Goal: Task Accomplishment & Management: Manage account settings

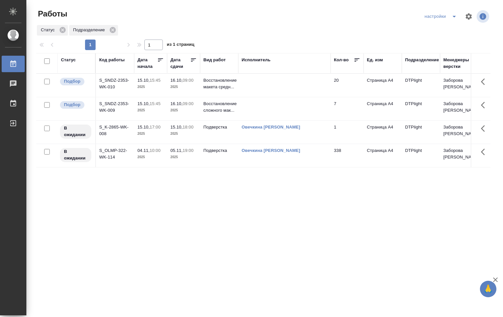
click at [268, 108] on td at bounding box center [284, 108] width 92 height 23
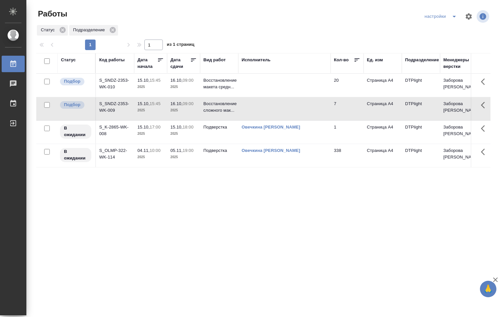
click at [269, 104] on td at bounding box center [284, 108] width 92 height 23
click at [303, 91] on td at bounding box center [284, 85] width 92 height 23
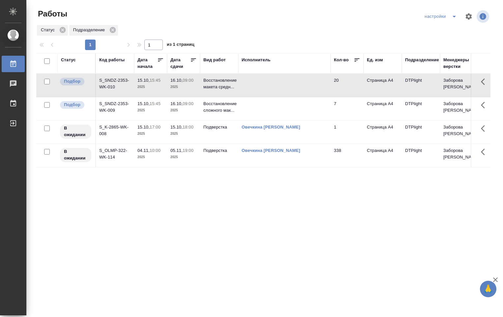
click at [293, 88] on td at bounding box center [284, 85] width 92 height 23
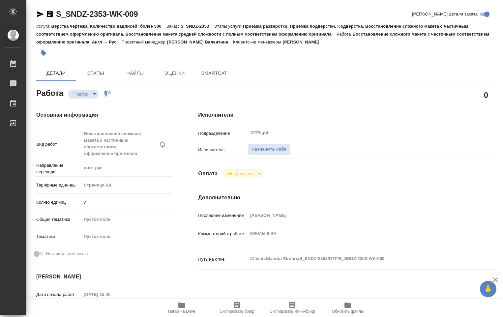
type textarea "x"
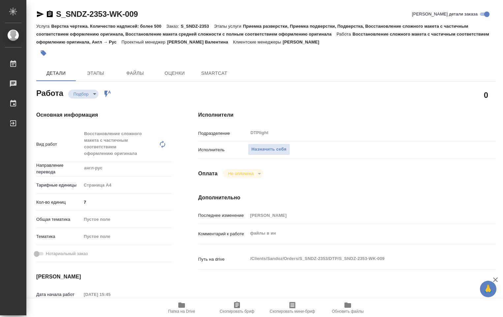
type textarea "x"
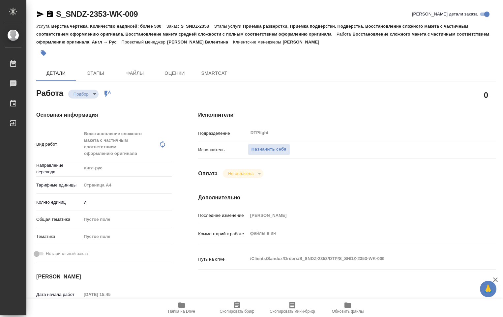
type textarea "x"
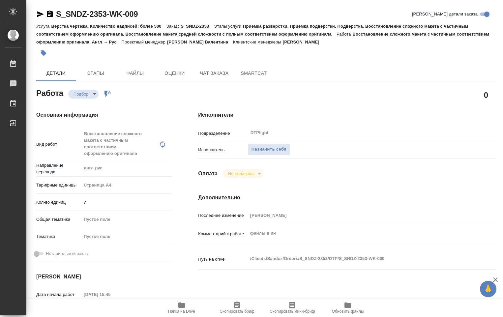
click at [182, 306] on icon "button" at bounding box center [181, 304] width 7 height 5
type textarea "x"
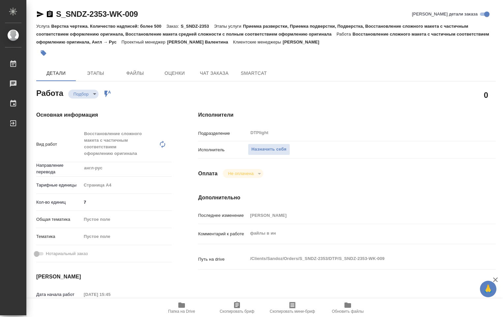
type textarea "x"
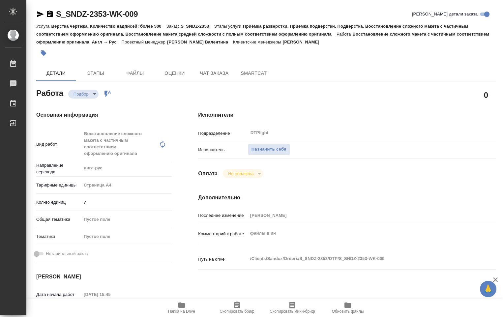
type textarea "x"
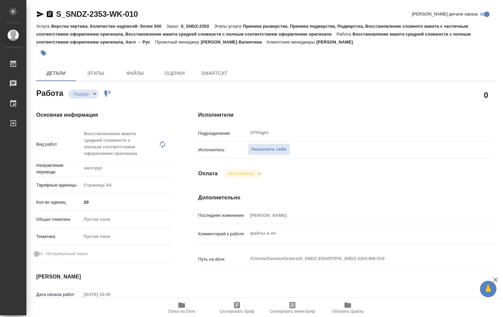
type textarea "x"
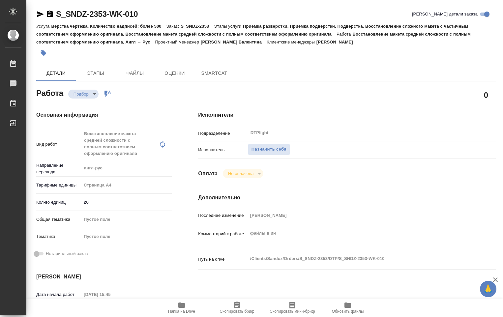
type textarea "x"
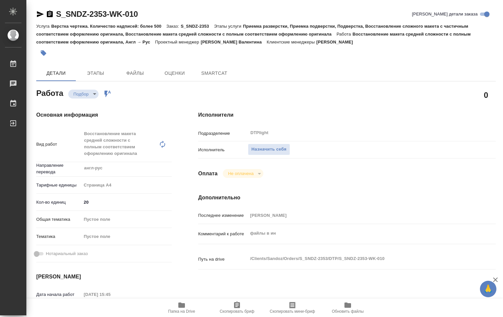
type textarea "x"
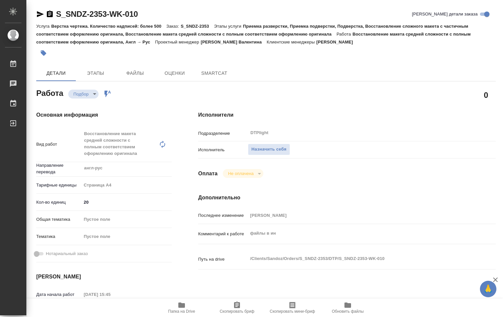
type textarea "x"
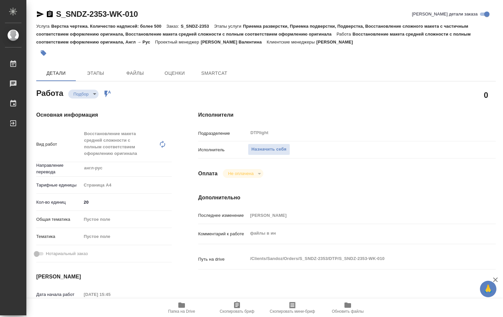
type textarea "x"
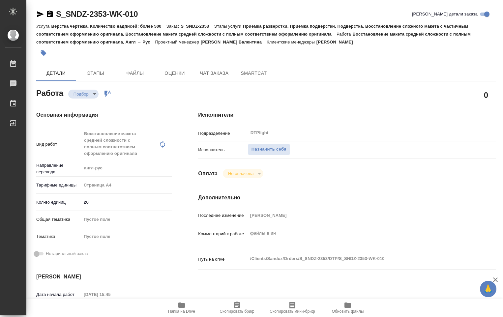
type textarea "x"
click at [181, 307] on icon "button" at bounding box center [181, 304] width 7 height 5
type textarea "x"
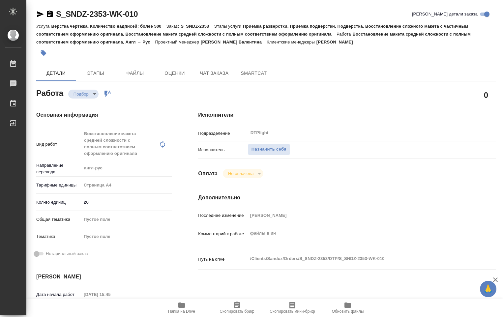
type textarea "x"
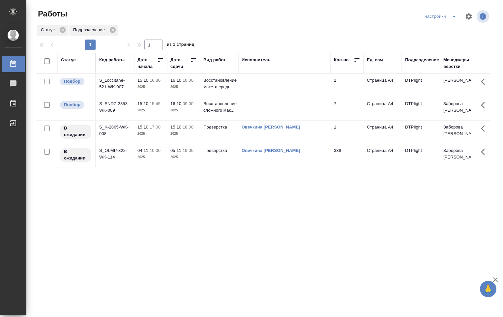
click at [244, 86] on td at bounding box center [284, 85] width 92 height 23
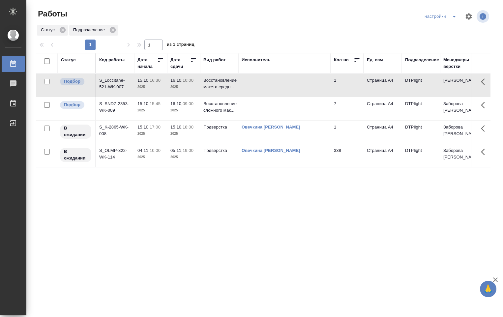
click at [252, 81] on td at bounding box center [284, 85] width 92 height 23
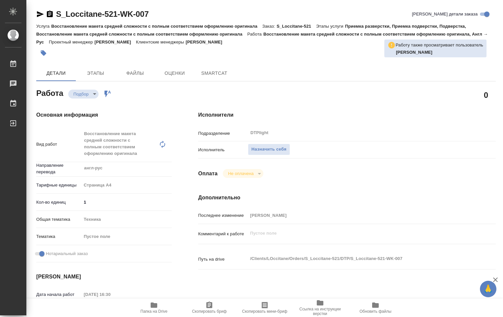
type textarea "x"
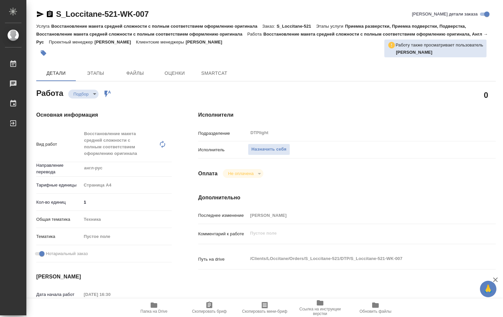
type textarea "x"
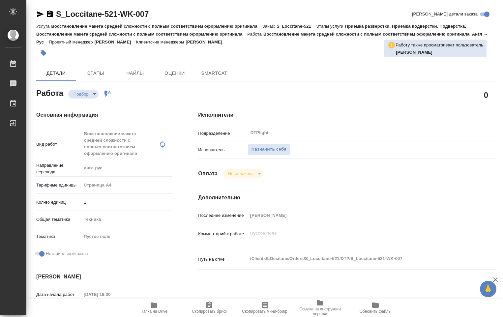
type textarea "x"
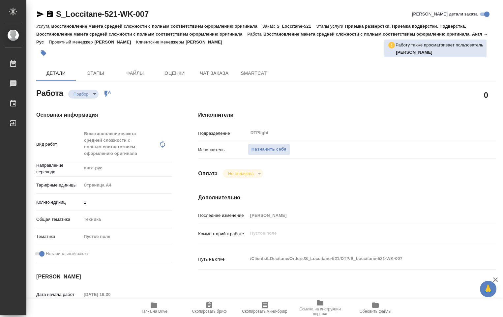
click at [152, 306] on icon "button" at bounding box center [154, 304] width 7 height 5
type textarea "x"
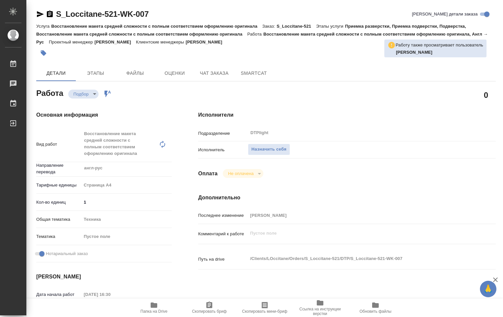
type textarea "x"
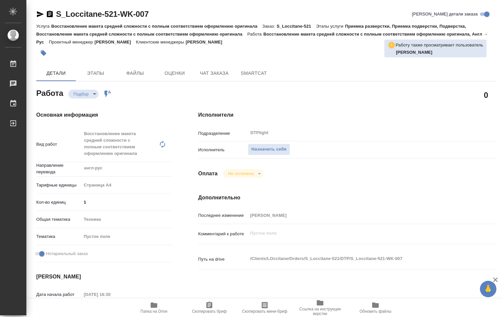
type textarea "x"
click at [268, 147] on span "Назначить себя" at bounding box center [268, 150] width 35 height 8
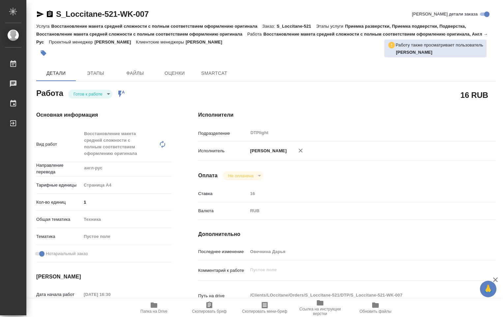
type textarea "x"
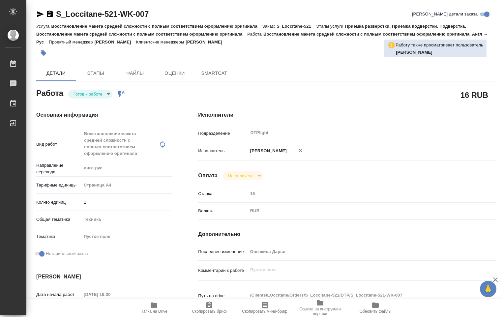
type textarea "x"
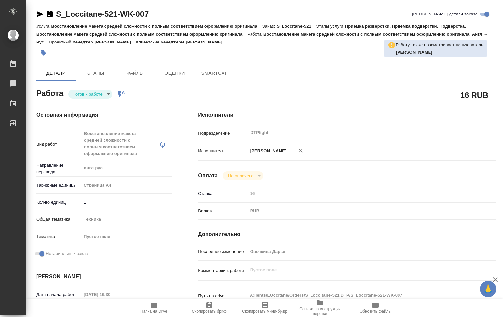
click at [107, 93] on body "🙏 .cls-1 fill:#fff; AWATERA Ovechkina Darya Работы Чаты График Выйти S_Loccitan…" at bounding box center [251, 158] width 503 height 317
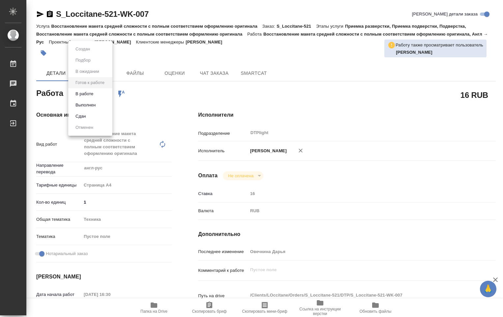
click at [104, 95] on li "В работе" at bounding box center [90, 93] width 44 height 11
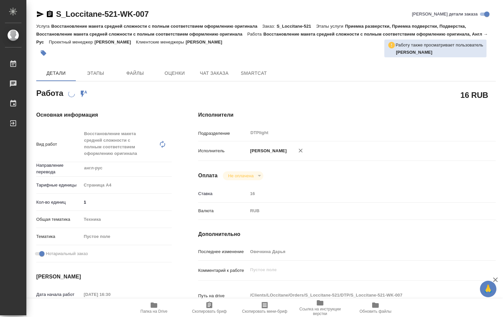
type textarea "x"
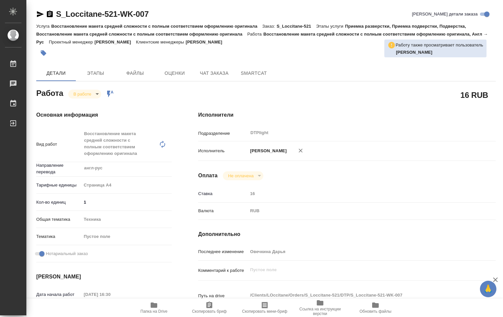
type textarea "x"
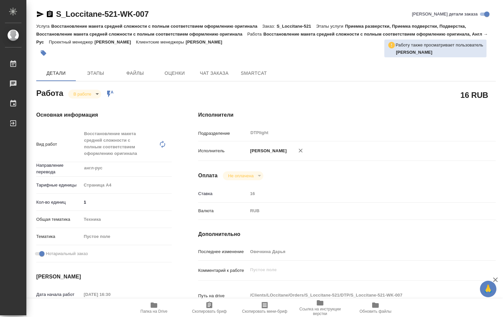
type textarea "x"
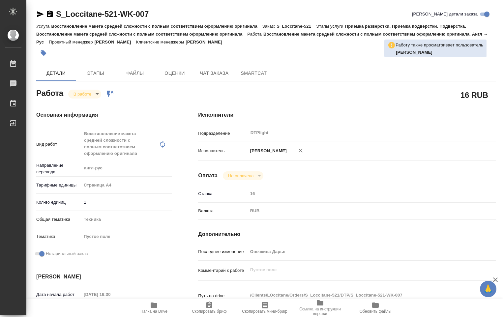
type textarea "x"
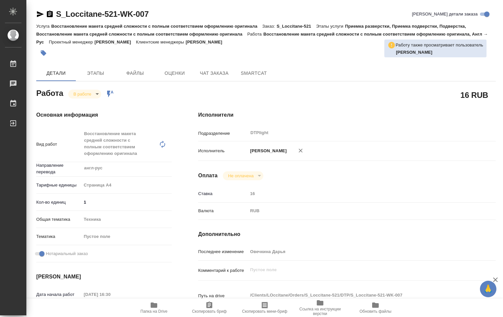
type textarea "x"
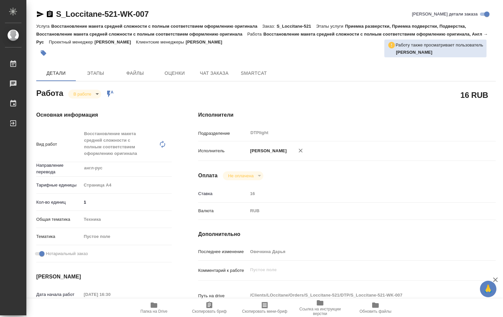
scroll to position [66, 0]
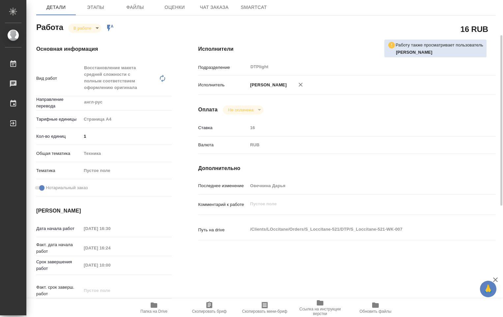
type textarea "x"
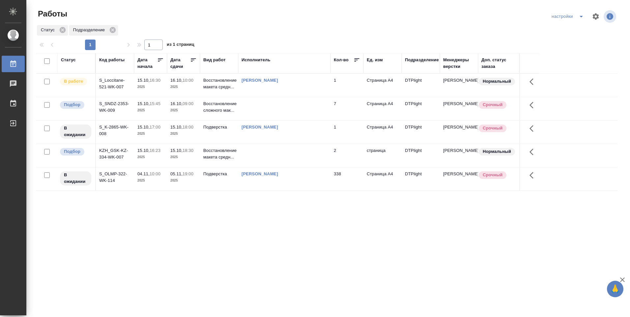
click at [261, 153] on td at bounding box center [284, 155] width 92 height 23
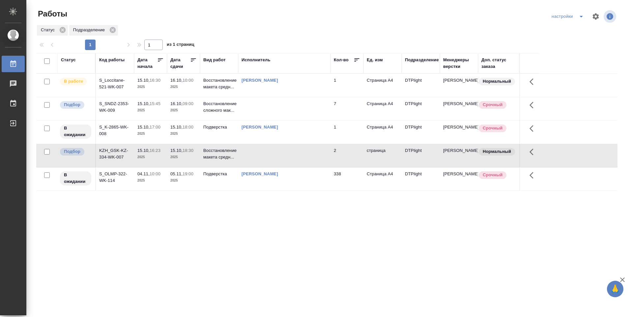
click at [262, 153] on td at bounding box center [284, 155] width 92 height 23
click at [261, 153] on td at bounding box center [284, 155] width 92 height 23
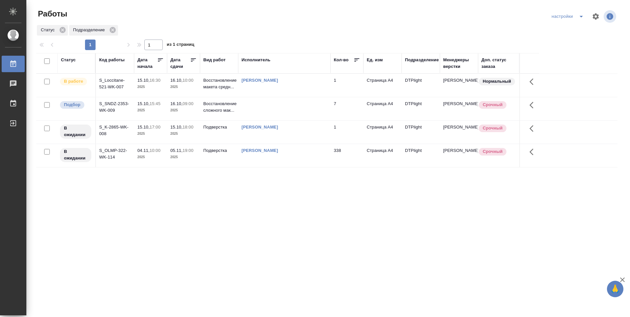
click at [305, 92] on td "Овечкина Дарья Геннадьевна" at bounding box center [284, 85] width 92 height 23
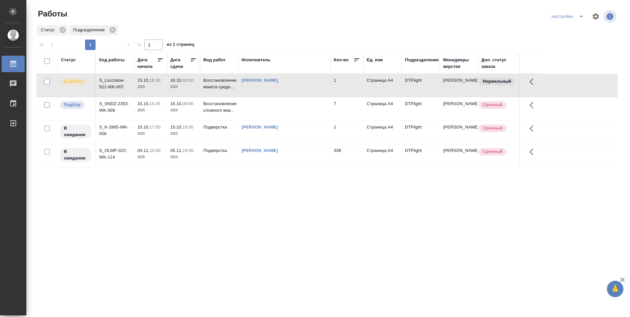
click at [305, 92] on td "Овечкина Дарья Геннадьевна" at bounding box center [284, 85] width 92 height 23
click at [305, 92] on td "[PERSON_NAME]" at bounding box center [284, 85] width 92 height 23
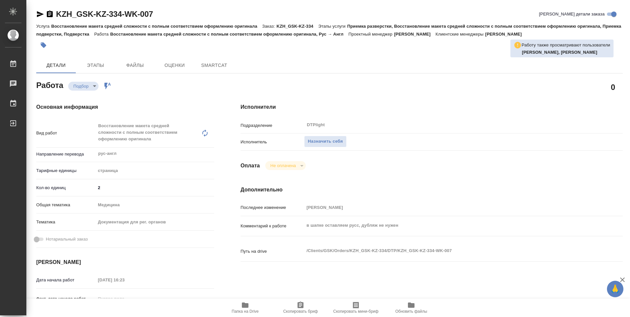
type textarea "x"
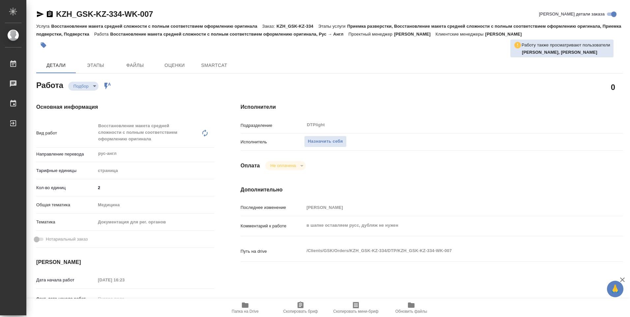
type textarea "x"
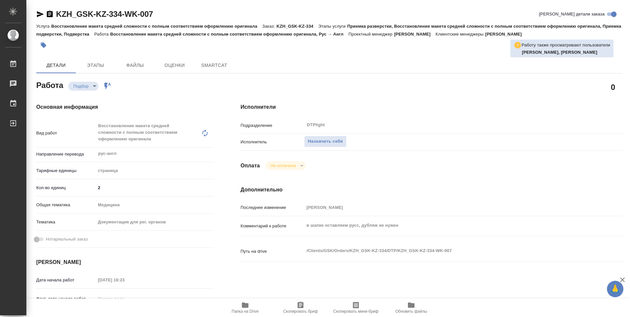
type textarea "x"
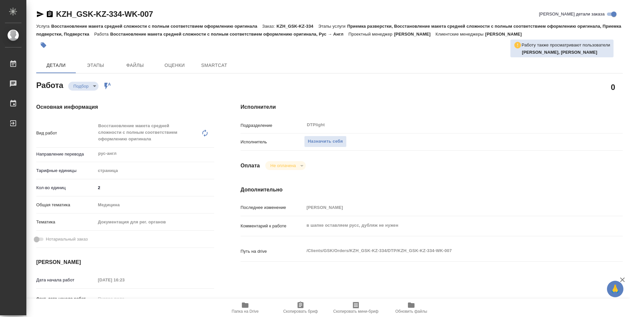
type textarea "x"
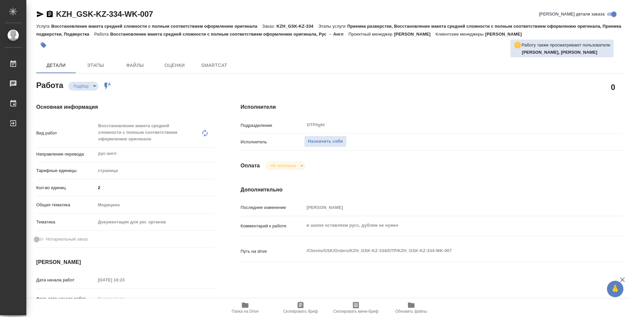
type textarea "x"
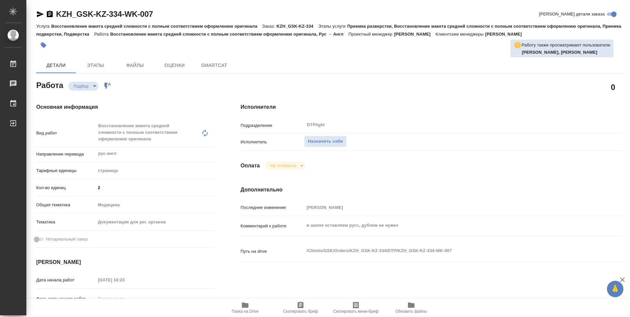
type textarea "x"
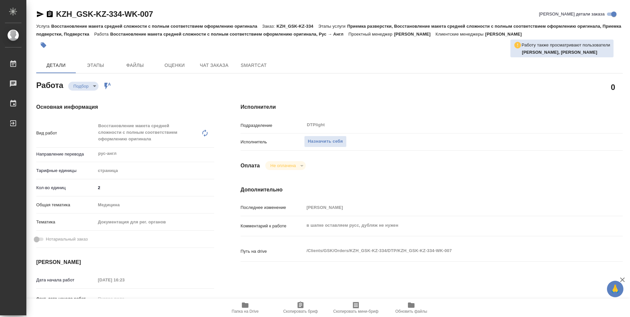
type textarea "x"
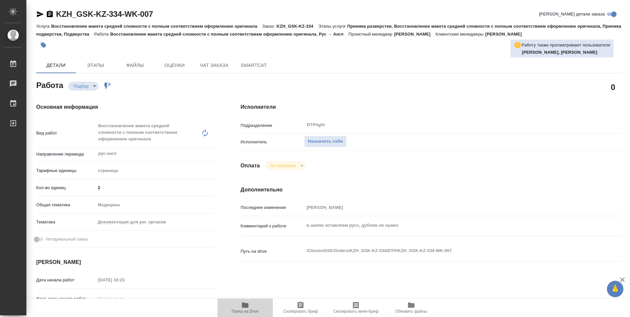
click at [250, 307] on span "Папка на Drive" at bounding box center [244, 307] width 47 height 13
type textarea "x"
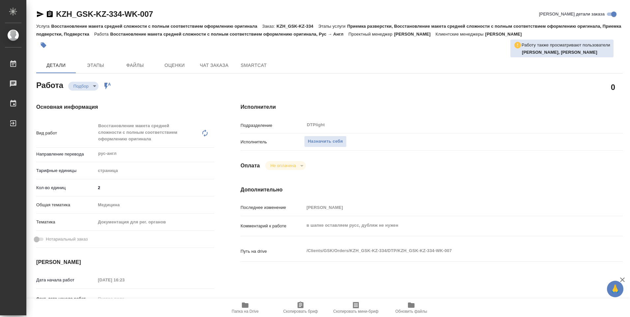
type textarea "x"
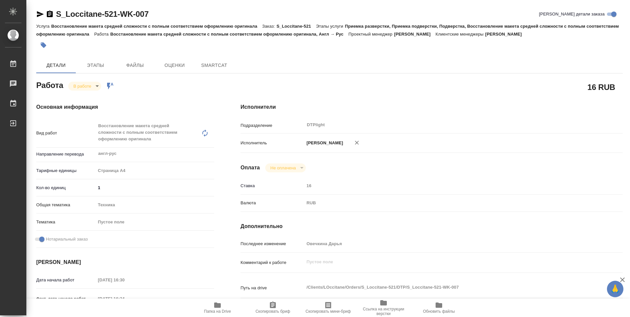
type textarea "x"
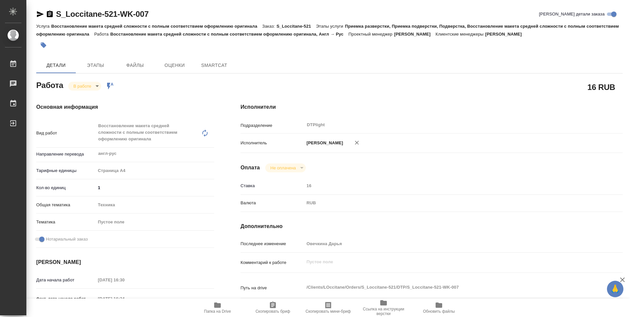
type textarea "x"
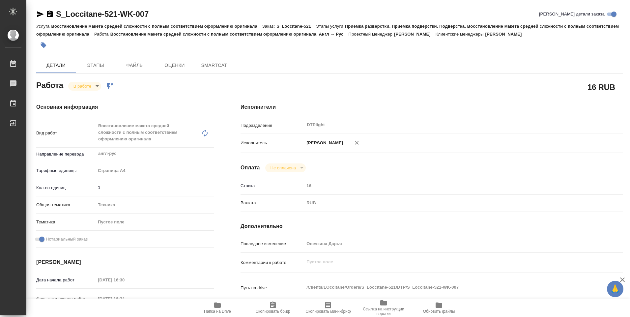
type textarea "x"
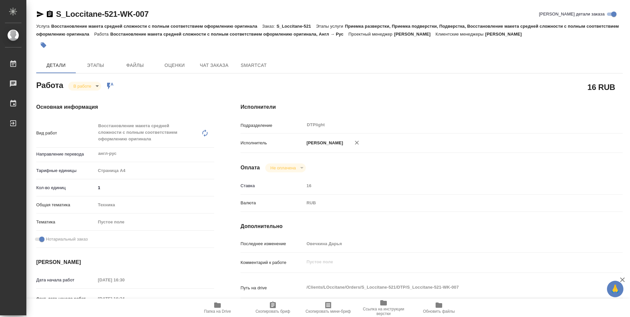
type textarea "x"
